Goal: Task Accomplishment & Management: Manage account settings

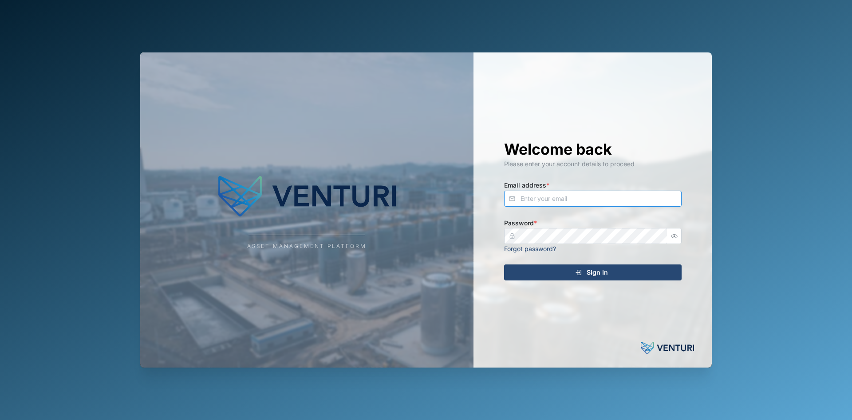
click at [540, 200] on input "Email address *" at bounding box center [593, 198] width 178 height 16
type input "[PERSON_NAME][EMAIL_ADDRESS][PERSON_NAME][DOMAIN_NAME]"
click at [504, 264] on button "Sign In" at bounding box center [593, 272] width 178 height 16
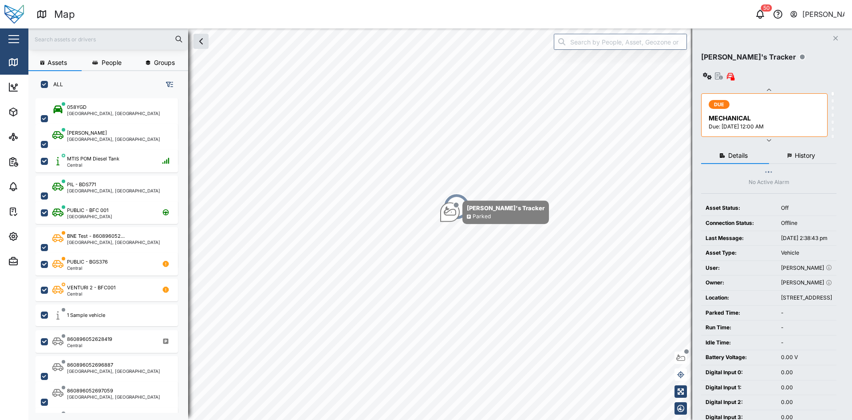
scroll to position [7, 7]
